Goal: Find specific page/section: Find specific page/section

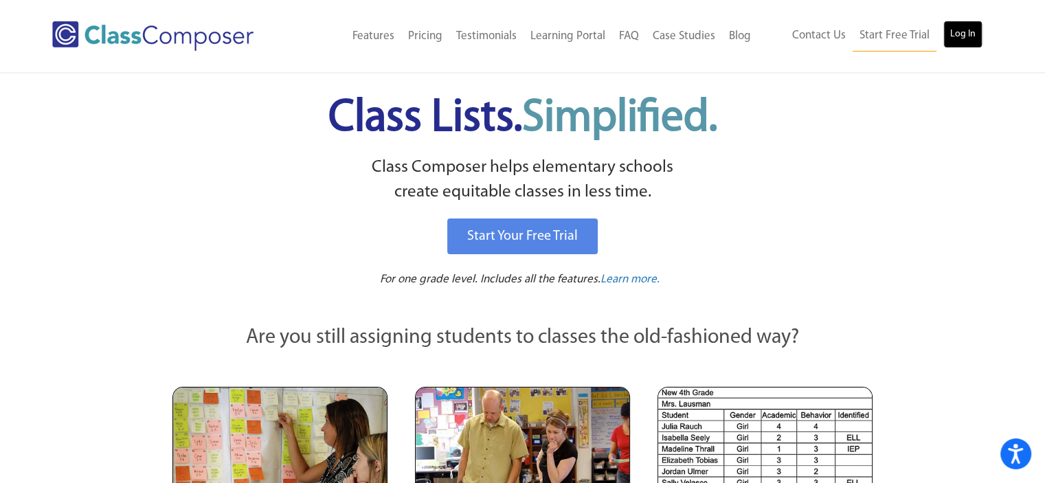
click at [958, 32] on link "Log In" at bounding box center [962, 34] width 39 height 27
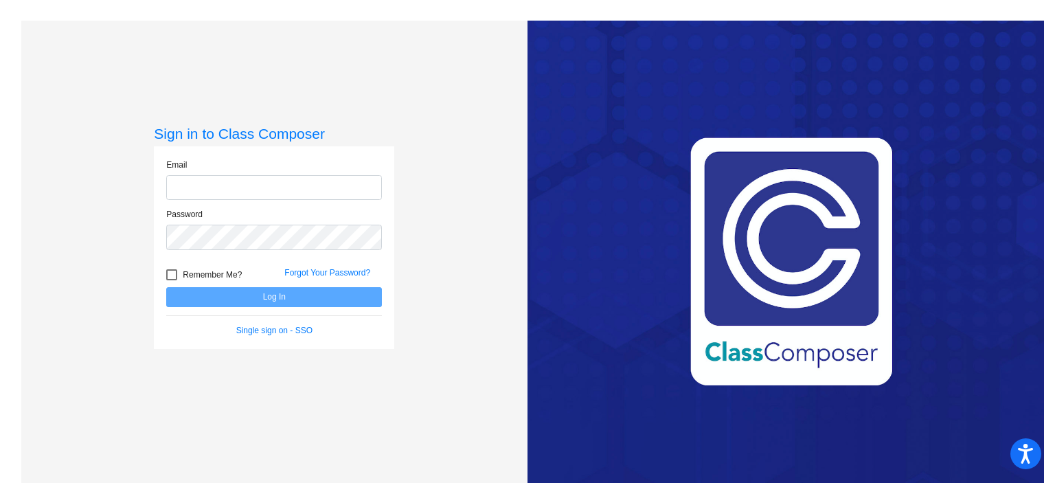
click at [0, 482] on com-1password-button at bounding box center [0, 483] width 0 height 0
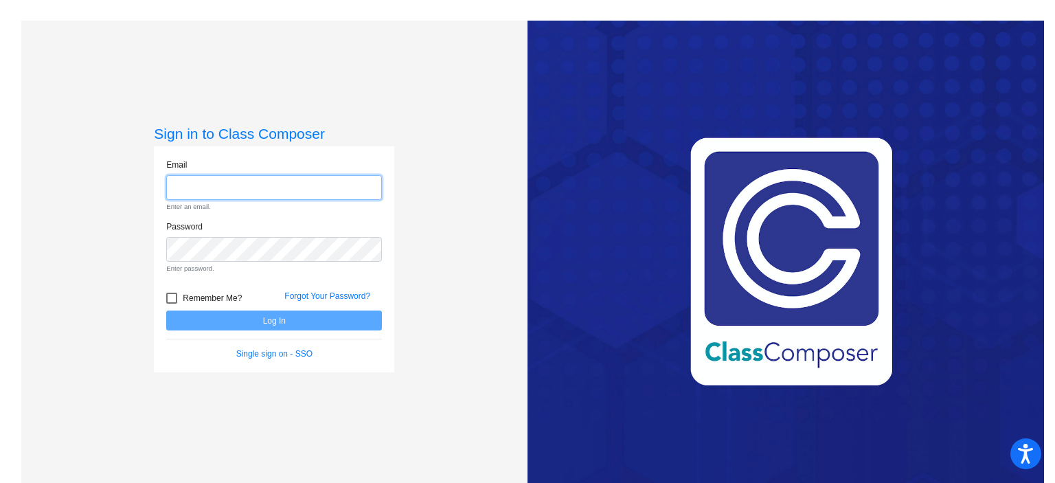
type input "[PERSON_NAME][EMAIL_ADDRESS][DOMAIN_NAME]"
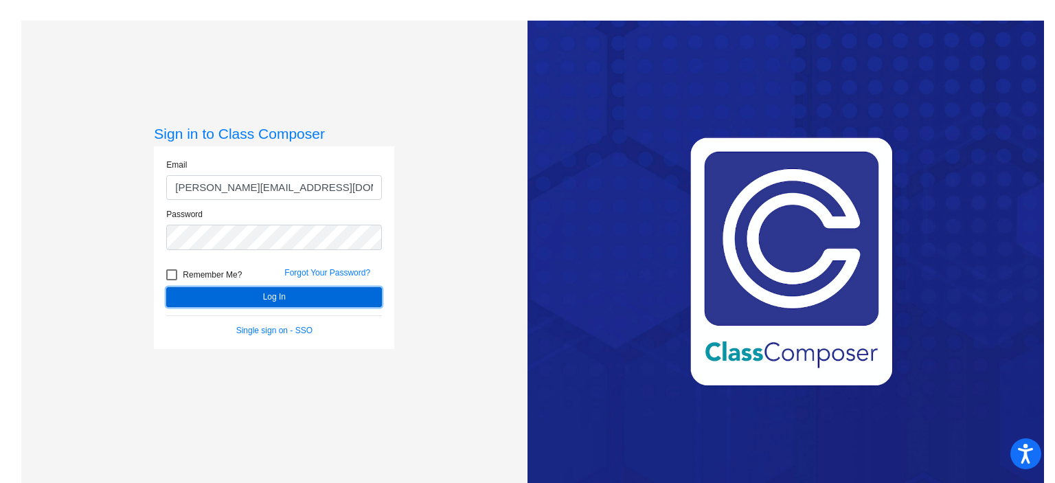
click at [275, 293] on button "Log In" at bounding box center [274, 297] width 216 height 20
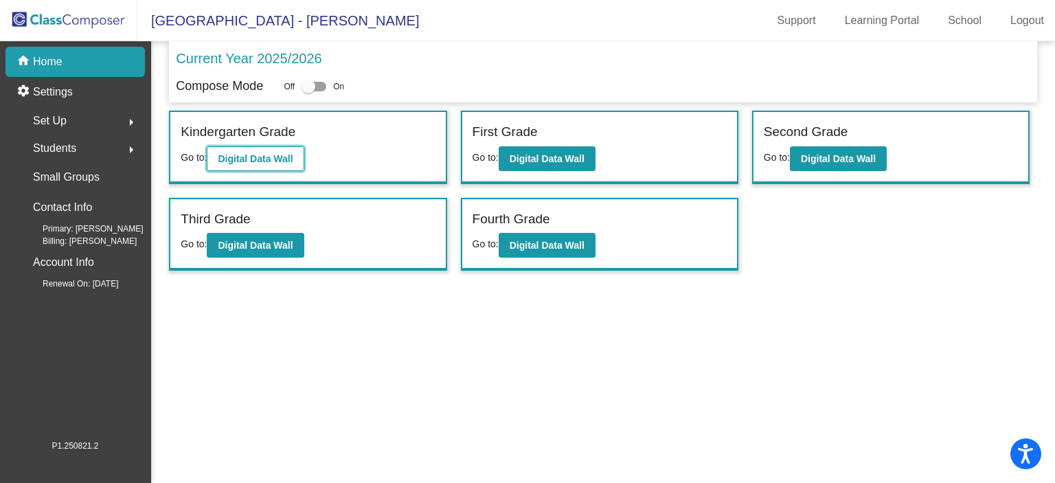
click at [264, 153] on b "Digital Data Wall" at bounding box center [255, 158] width 75 height 11
click at [573, 157] on b "Digital Data Wall" at bounding box center [547, 158] width 75 height 11
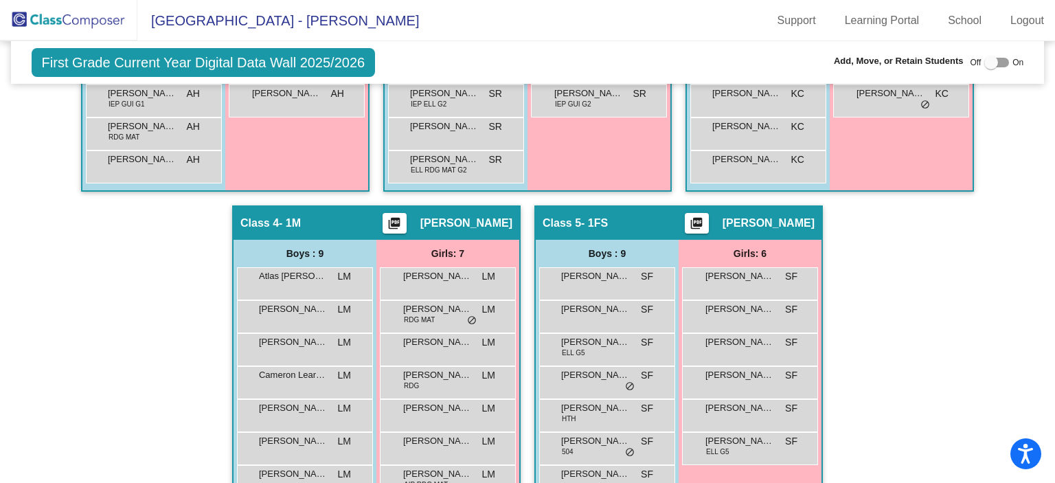
scroll to position [552, 0]
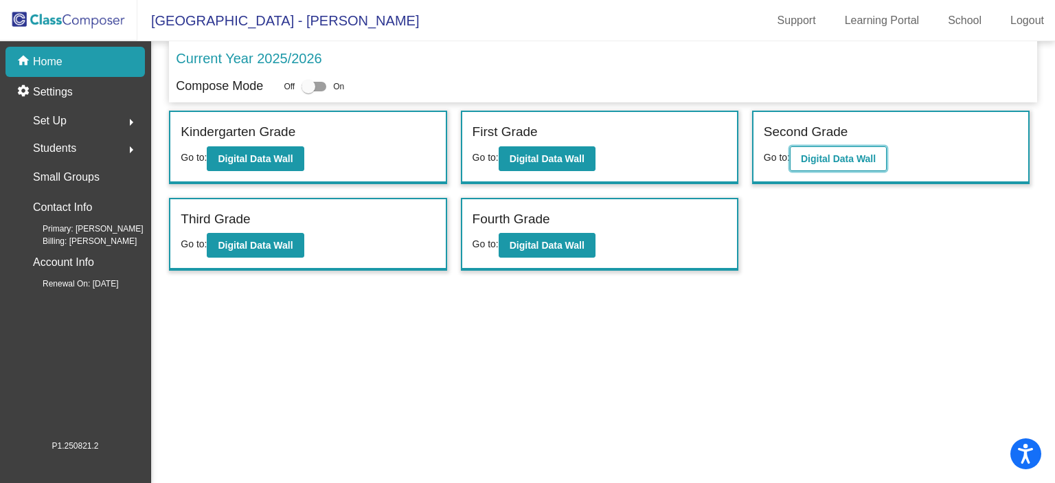
click at [850, 156] on b "Digital Data Wall" at bounding box center [838, 158] width 75 height 11
click at [261, 242] on b "Digital Data Wall" at bounding box center [255, 245] width 75 height 11
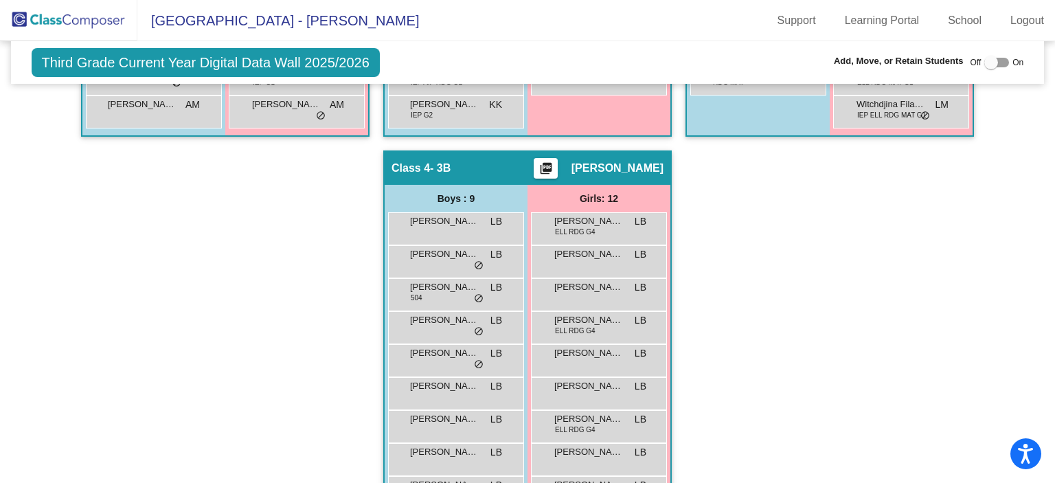
scroll to position [649, 0]
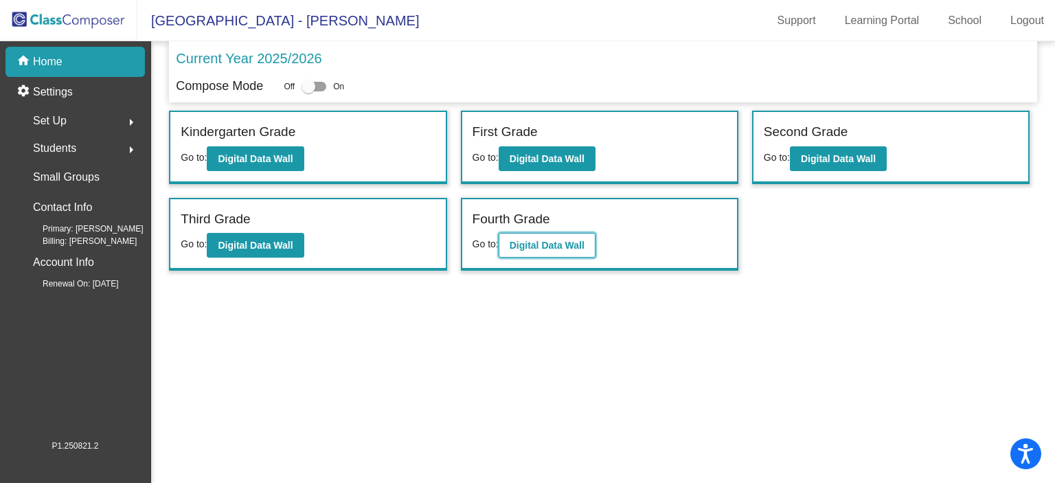
click at [523, 246] on b "Digital Data Wall" at bounding box center [547, 245] width 75 height 11
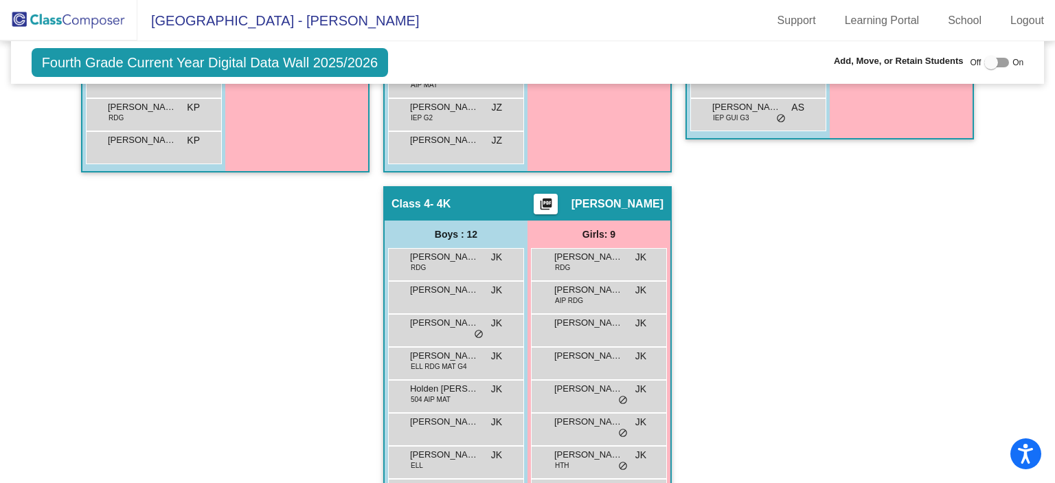
scroll to position [681, 0]
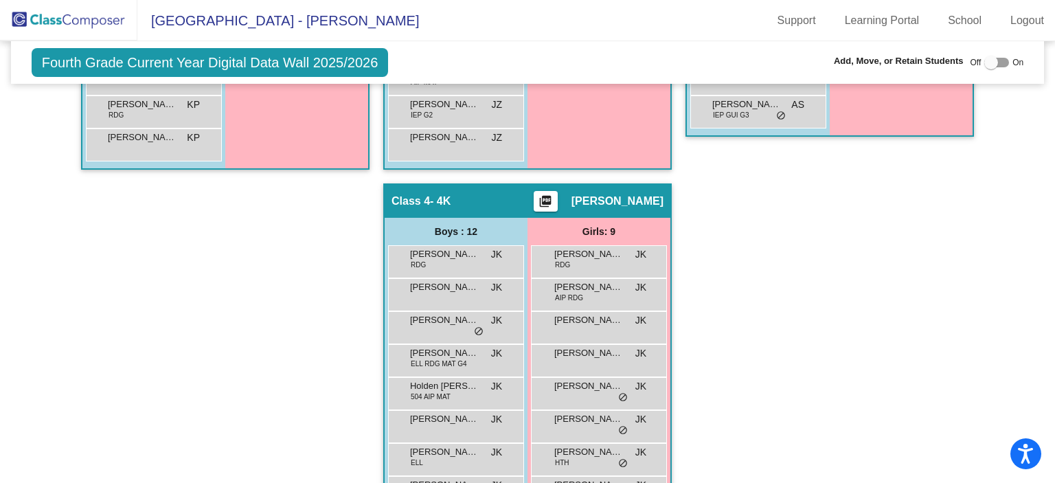
click at [523, 246] on div "[PERSON_NAME] RDG JK lock do_not_disturb_alt [PERSON_NAME] [PERSON_NAME] lock d…" at bounding box center [456, 443] width 143 height 396
